Goal: Transaction & Acquisition: Purchase product/service

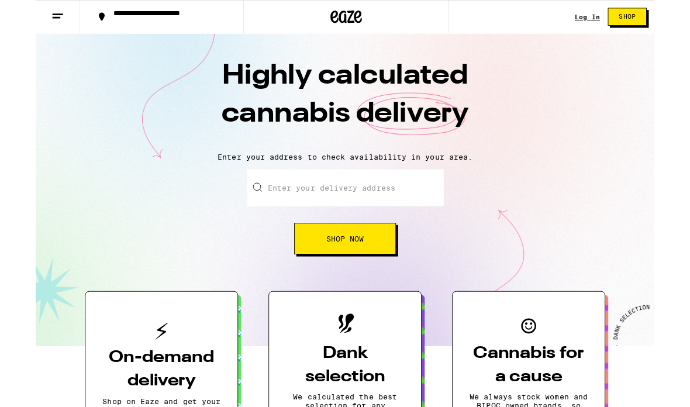
click at [398, 228] on input "Enter your delivery address" at bounding box center [344, 209] width 219 height 41
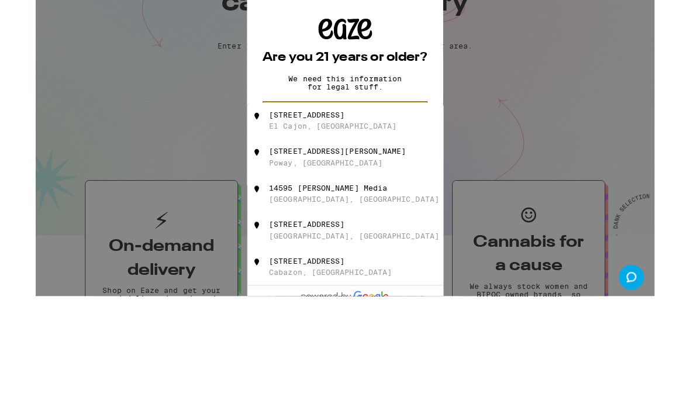
click at [352, 247] on div "[STREET_ADDRESS]" at bounding box center [364, 258] width 209 height 22
type input "[STREET_ADDRESS]"
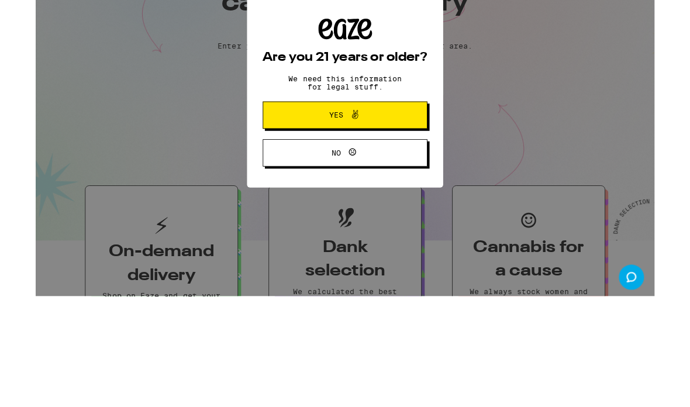
scroll to position [124, 0]
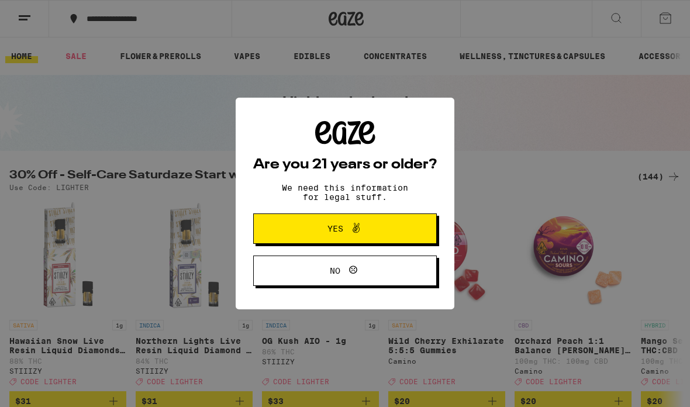
click at [424, 223] on button "Yes" at bounding box center [344, 228] width 183 height 30
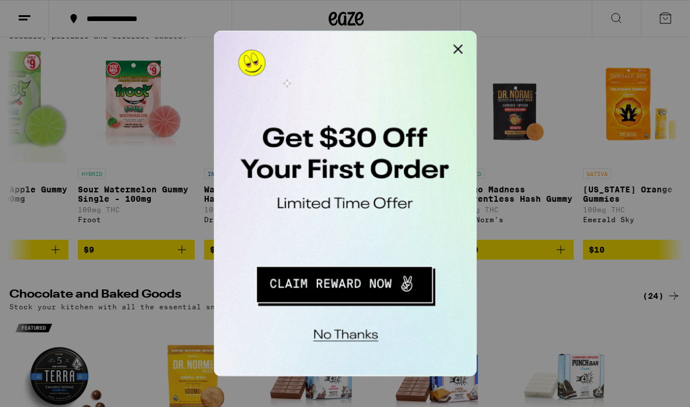
click at [310, 219] on button "No thanks" at bounding box center [290, 219] width 86 height 24
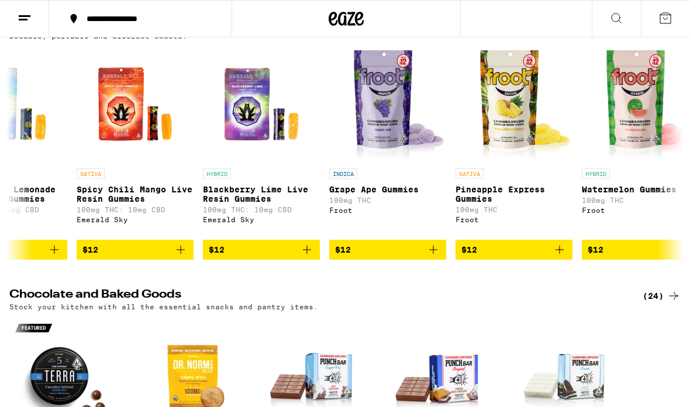
scroll to position [0, 2210]
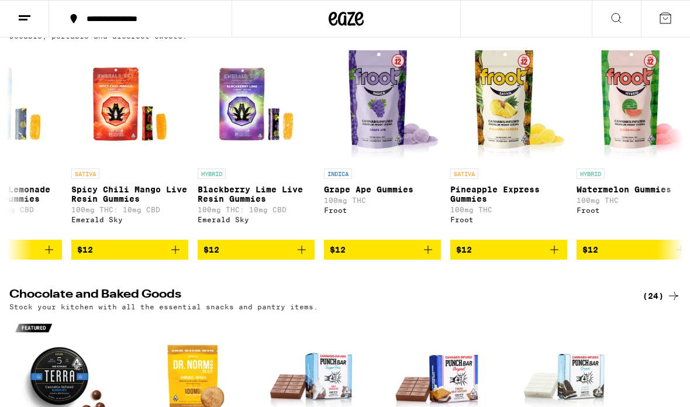
click at [653, 32] on div "(111)" at bounding box center [658, 25] width 43 height 14
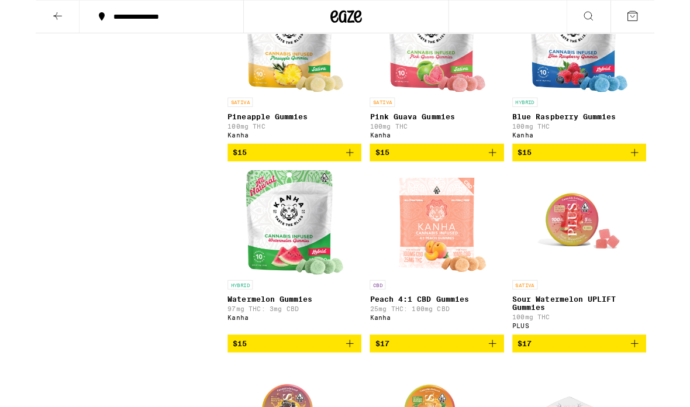
scroll to position [2507, 0]
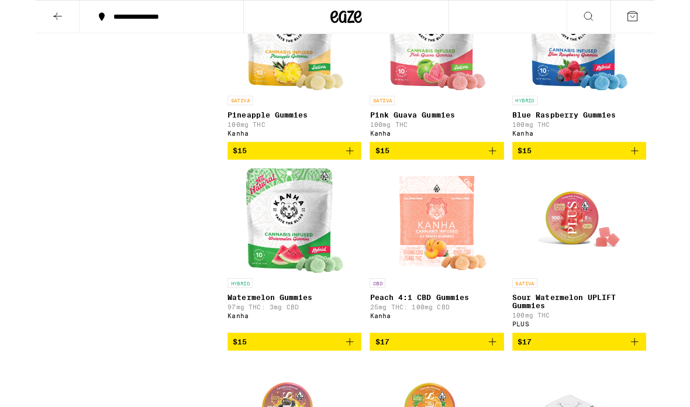
click at [508, 175] on icon "Add to bag" at bounding box center [509, 168] width 14 height 14
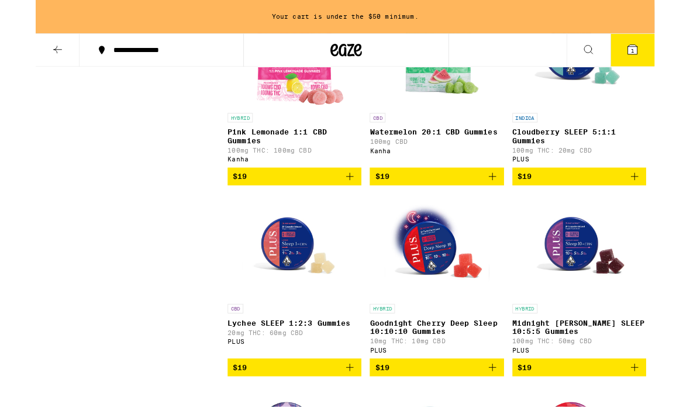
scroll to position [4192, 0]
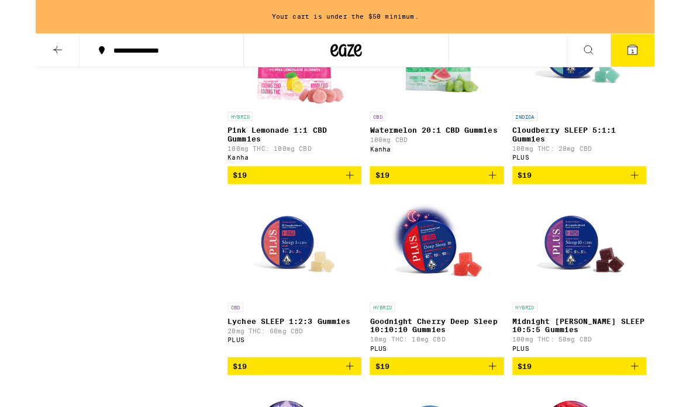
click at [503, 202] on icon "Add to bag" at bounding box center [509, 195] width 14 height 14
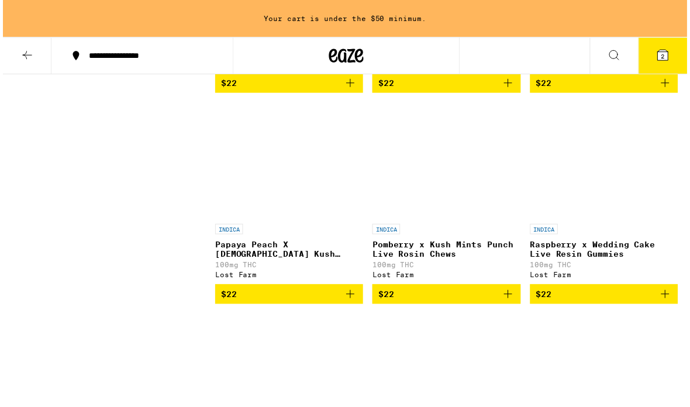
scroll to position [6902, 0]
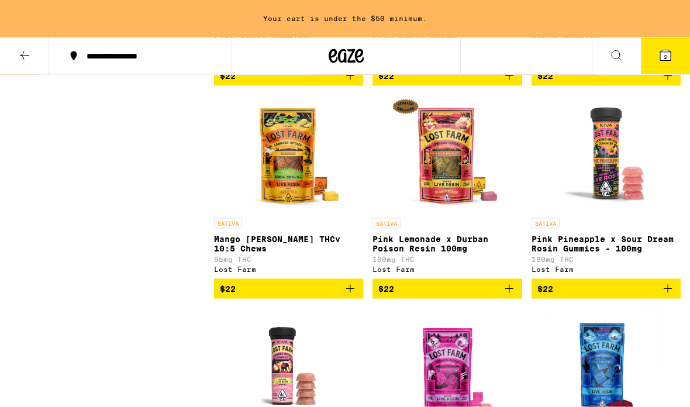
click at [665, 83] on icon "Add to bag" at bounding box center [667, 76] width 14 height 14
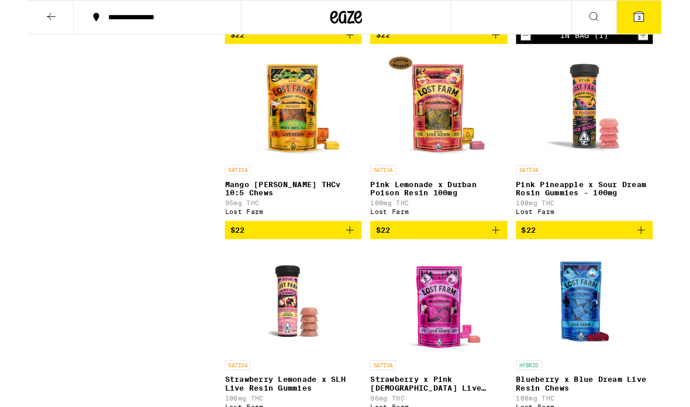
scroll to position [7322, 0]
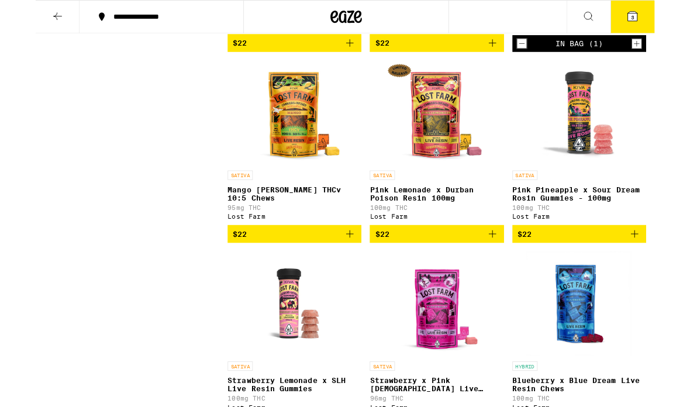
click at [351, 55] on icon "Add to bag" at bounding box center [350, 48] width 14 height 14
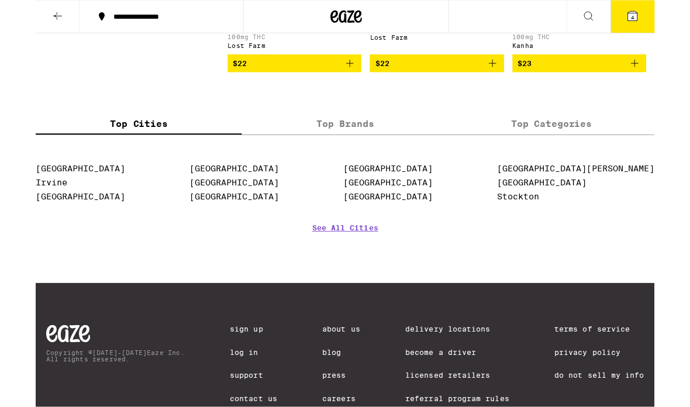
scroll to position [7952, 0]
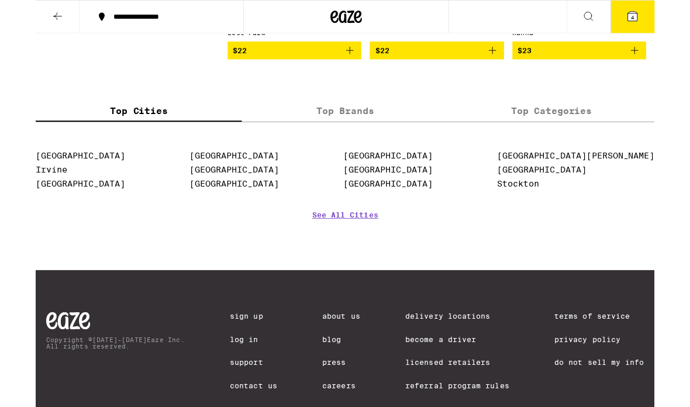
click at [349, 66] on button "$22" at bounding box center [288, 56] width 149 height 20
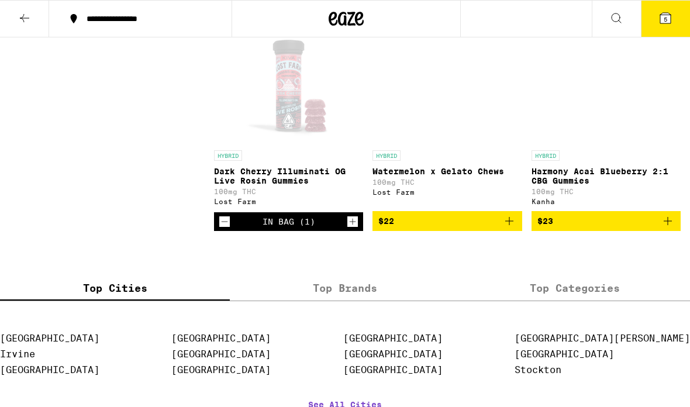
scroll to position [7695, 0]
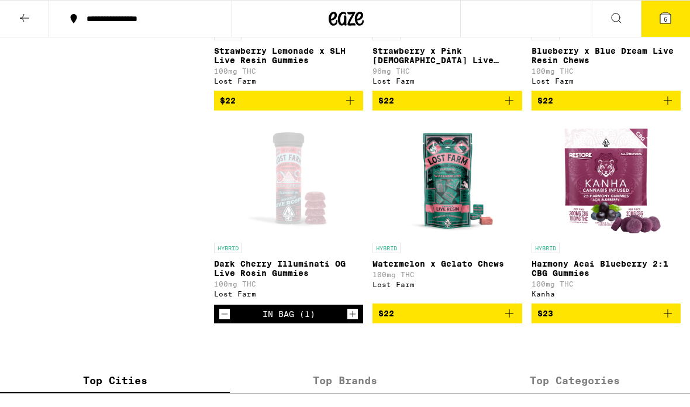
click at [33, 15] on button at bounding box center [24, 19] width 49 height 37
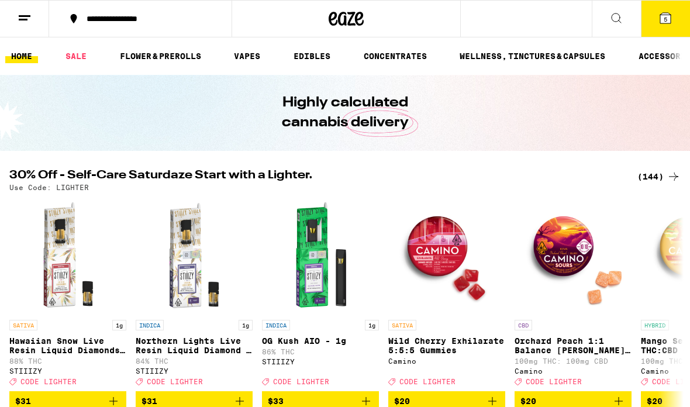
click at [228, 56] on link "VAPES" at bounding box center [247, 56] width 38 height 14
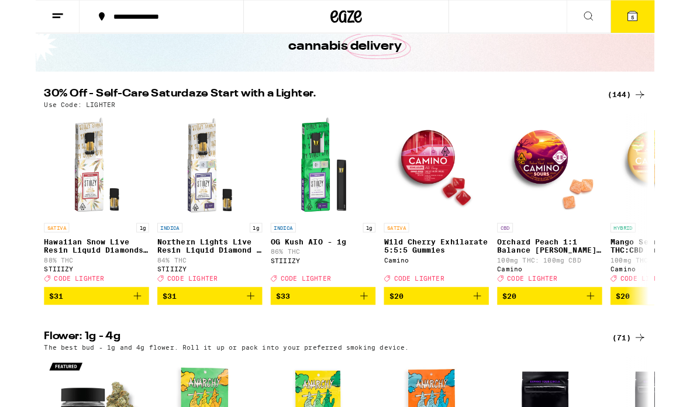
scroll to position [74, 0]
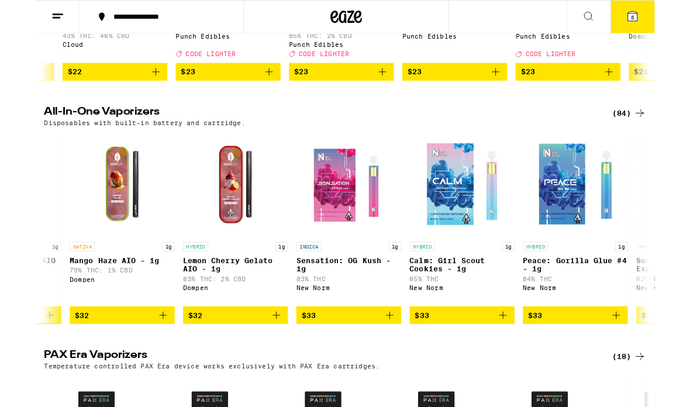
scroll to position [0, 5272]
click at [53, 356] on span "$32" at bounding box center [52, 351] width 16 height 9
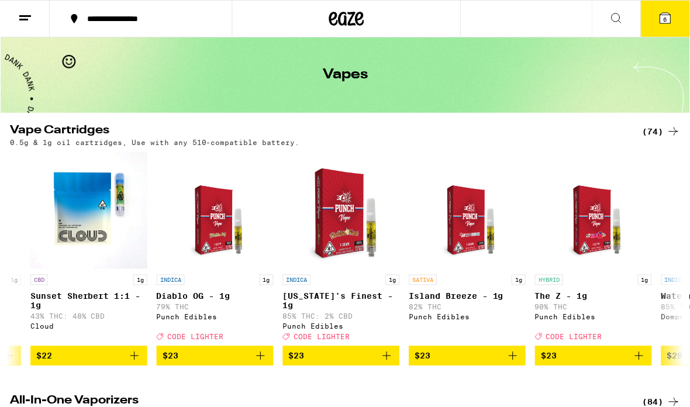
scroll to position [0, 0]
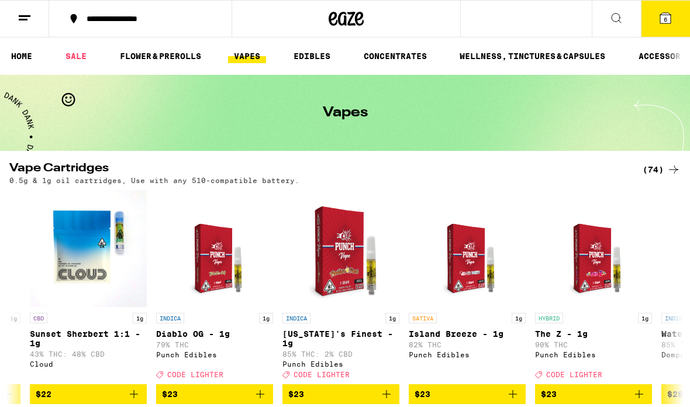
click at [410, 60] on link "CONCENTRATES" at bounding box center [395, 56] width 75 height 14
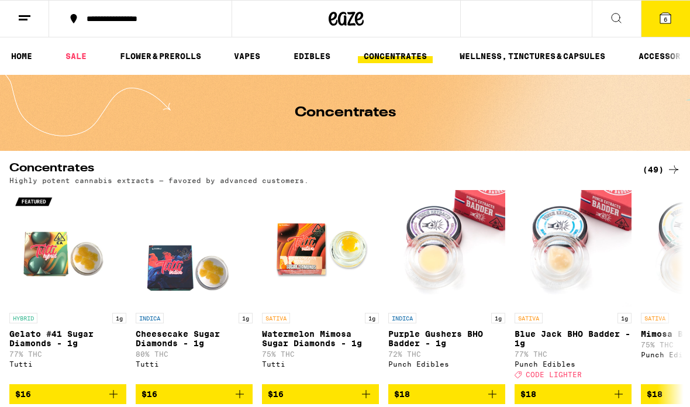
click at [653, 62] on link "ACCESSORIES" at bounding box center [667, 56] width 70 height 14
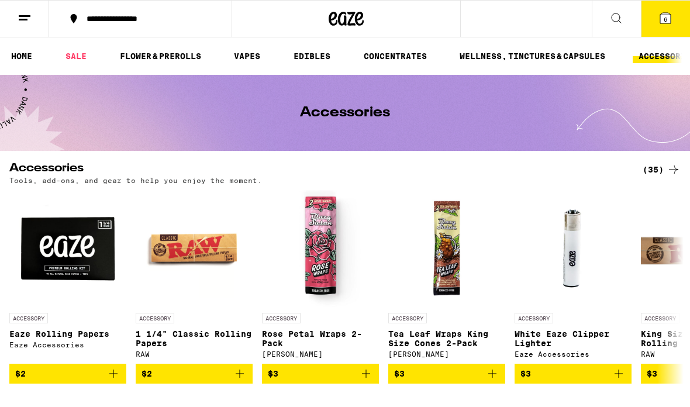
scroll to position [44, 0]
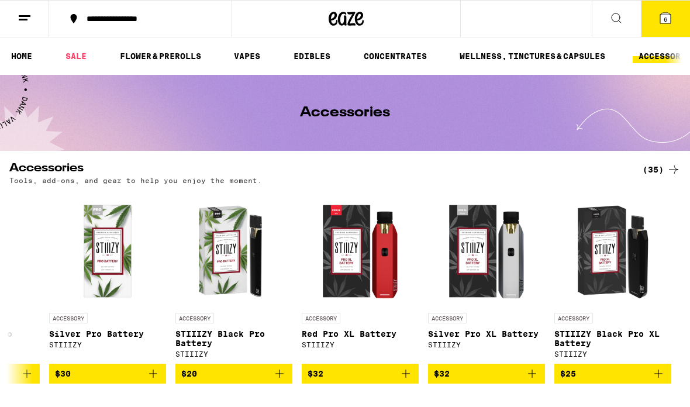
click at [71, 49] on link "SALE" at bounding box center [76, 56] width 33 height 14
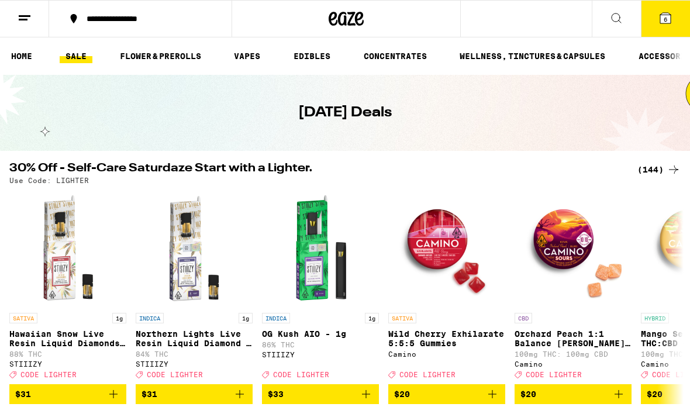
click at [90, 59] on link "SALE" at bounding box center [76, 56] width 33 height 14
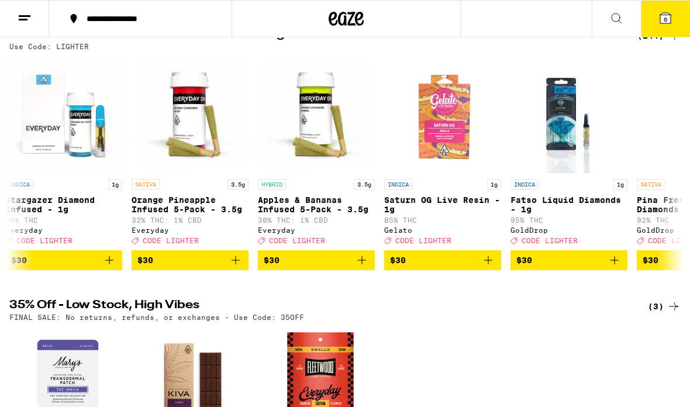
scroll to position [0, 9915]
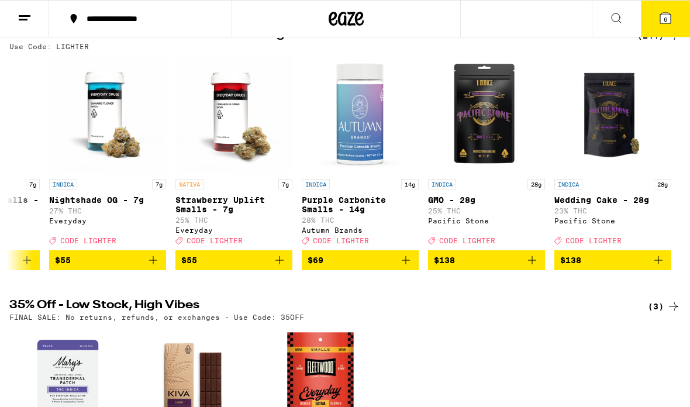
click at [667, 24] on icon at bounding box center [665, 18] width 14 height 14
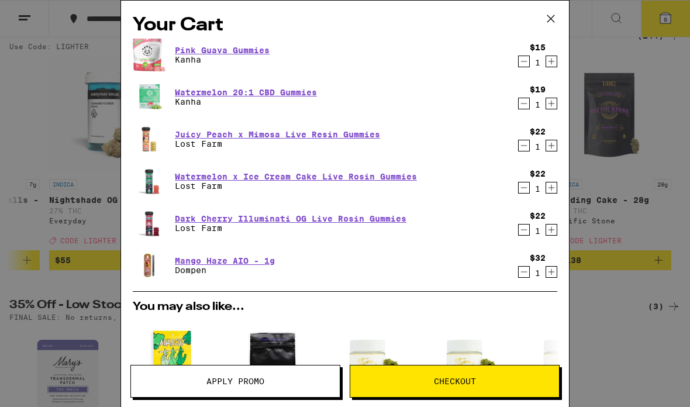
click at [245, 263] on link "Mango Haze AIO - 1g" at bounding box center [225, 260] width 100 height 9
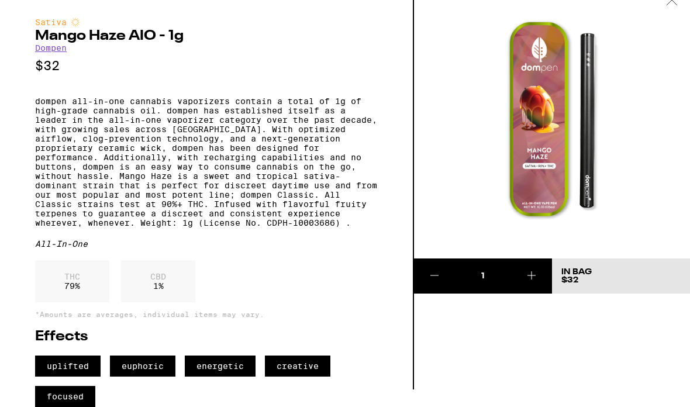
scroll to position [58, 0]
click at [622, 140] on img at bounding box center [552, 120] width 276 height 276
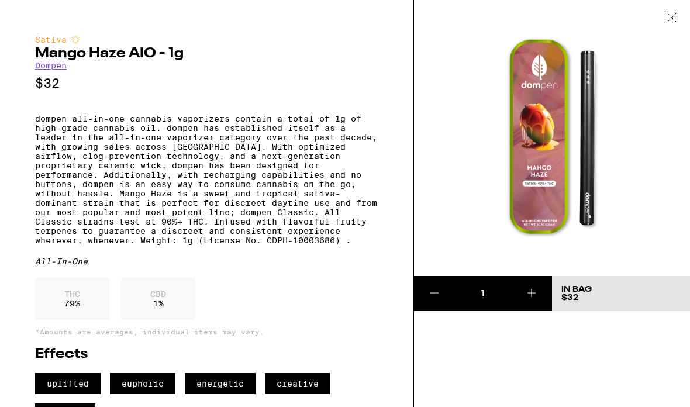
scroll to position [0, 0]
